Goal: Task Accomplishment & Management: Use online tool/utility

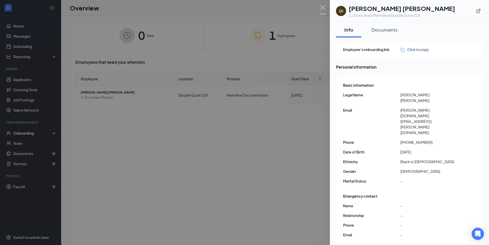
click at [260, 37] on div at bounding box center [244, 122] width 489 height 245
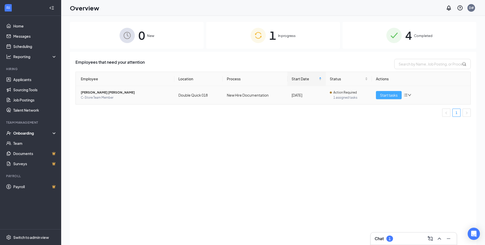
click at [391, 95] on span "Start tasks" at bounding box center [389, 95] width 18 height 6
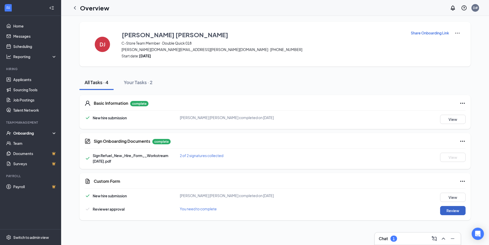
click at [447, 209] on button "Review" at bounding box center [452, 210] width 25 height 9
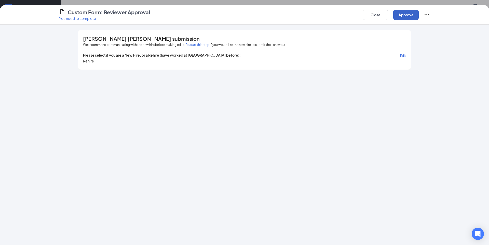
click at [411, 14] on button "Approve" at bounding box center [405, 15] width 25 height 10
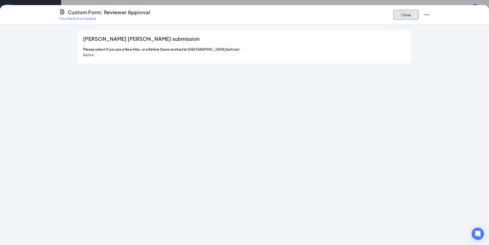
click at [411, 14] on button "Close" at bounding box center [405, 15] width 25 height 10
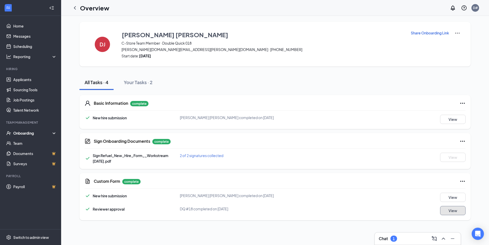
click at [446, 213] on button "View" at bounding box center [452, 210] width 25 height 9
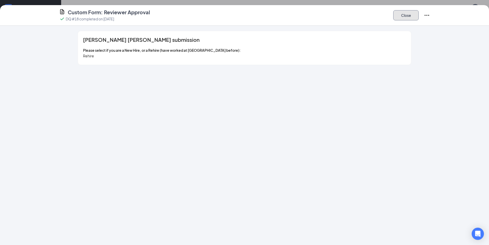
click at [402, 18] on button "Close" at bounding box center [405, 15] width 25 height 10
